Goal: Task Accomplishment & Management: Manage account settings

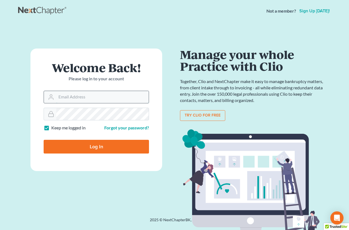
click at [84, 93] on input "Email Address" at bounding box center [102, 97] width 92 height 12
type input "lapointe@robertlapointe.com"
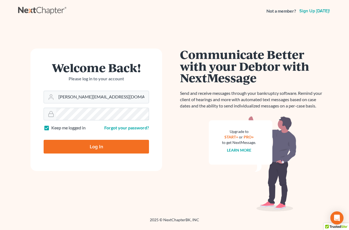
click at [44, 140] on input "Log In" at bounding box center [96, 147] width 105 height 14
type input "Thinking..."
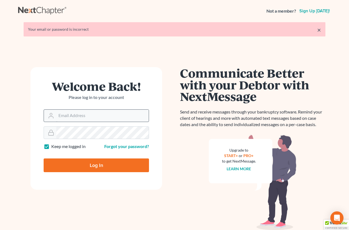
type input "[PERSON_NAME][EMAIL_ADDRESS][DOMAIN_NAME]"
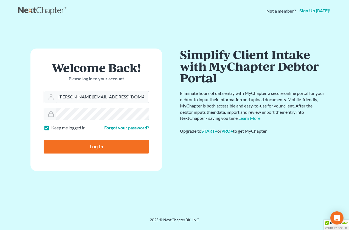
click at [44, 140] on input "Log In" at bounding box center [96, 147] width 105 height 14
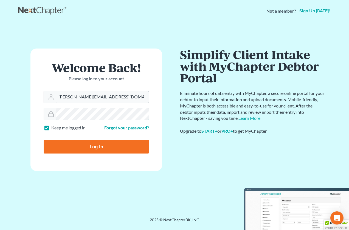
type input "Thinking..."
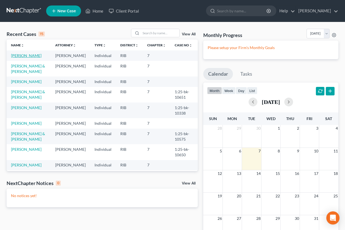
click at [26, 54] on link "Dasilva, Doria" at bounding box center [26, 55] width 30 height 5
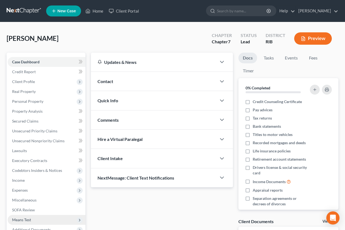
scroll to position [61, 0]
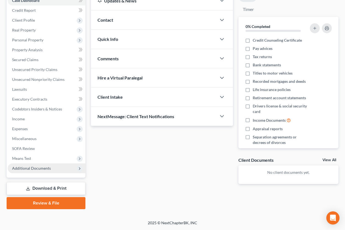
click at [54, 172] on span "Additional Documents" at bounding box center [47, 169] width 78 height 10
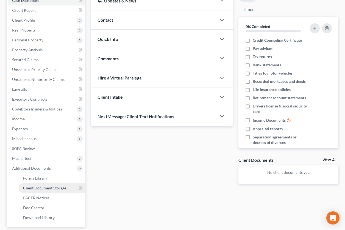
click at [56, 186] on span "Client Document Storage" at bounding box center [44, 188] width 43 height 5
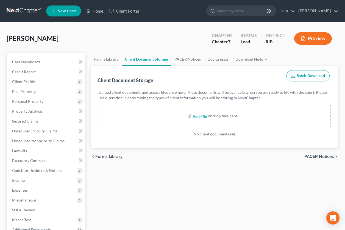
click at [196, 116] on input "file" at bounding box center [198, 116] width 13 height 10
type input "C:\fakepath\2025 Dasilva 1st coursee.pdf"
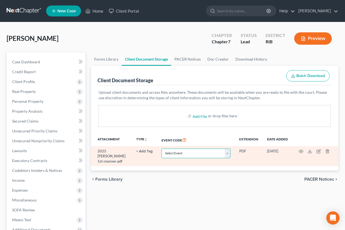
click at [228, 155] on select "Select Event Certificate of Credit Counseling (Obtained prior to filing) Chapte…" at bounding box center [195, 154] width 69 height 10
select select "0"
click at [161, 149] on select "Select Event Certificate of Credit Counseling (Obtained prior to filing) Chapte…" at bounding box center [195, 154] width 69 height 10
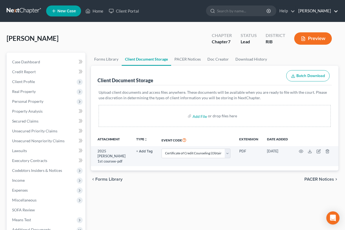
click at [312, 9] on link "Robert Lapointe" at bounding box center [316, 11] width 43 height 10
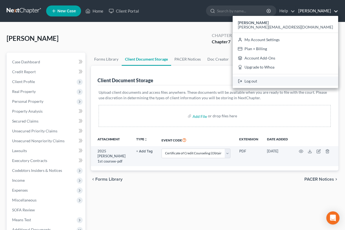
click at [299, 78] on link "Log out" at bounding box center [284, 81] width 105 height 9
